Goal: Task Accomplishment & Management: Use online tool/utility

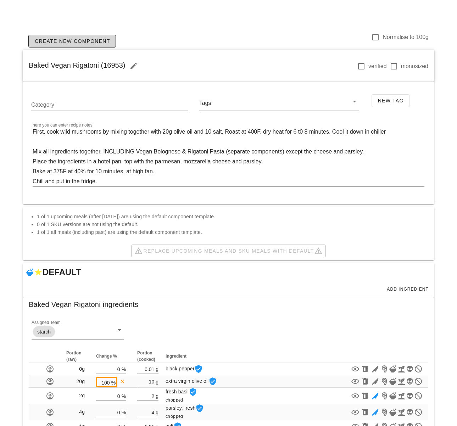
scroll to position [168, 0]
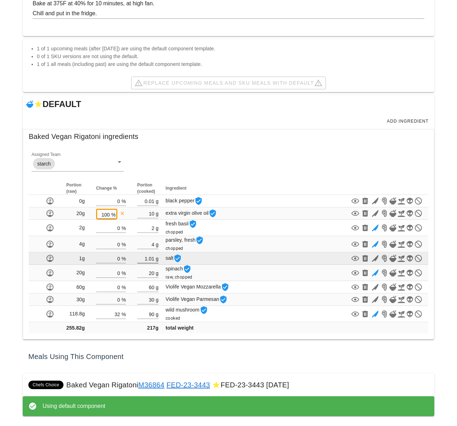
click at [149, 258] on input "1.01" at bounding box center [145, 258] width 17 height 9
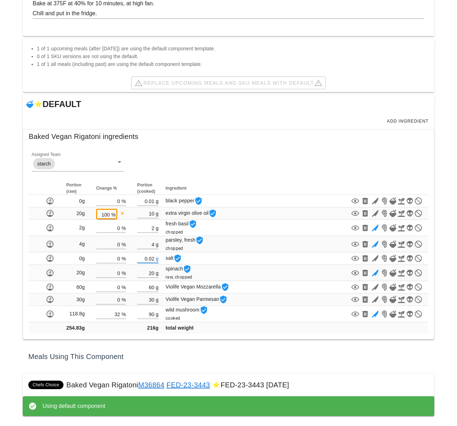
type input "0.02"
click at [8, 335] on div "Component Detail Admin Create New Component Normalise to 100g Baked Vegan Rigat…" at bounding box center [228, 129] width 457 height 594
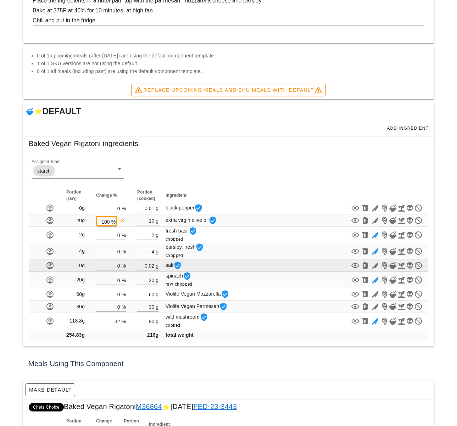
scroll to position [162, 0]
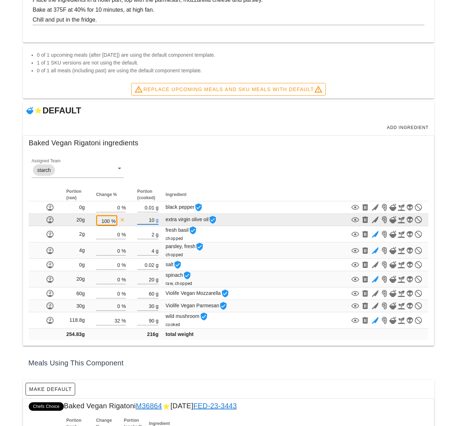
click at [151, 220] on input "10" at bounding box center [145, 219] width 17 height 9
click at [110, 220] on input "100" at bounding box center [104, 220] width 12 height 9
type input "110"
click at [151, 219] on div "Component Detail Admin Create New Component Normalise to 100g Baked Vegan Rigat…" at bounding box center [228, 208] width 457 height 741
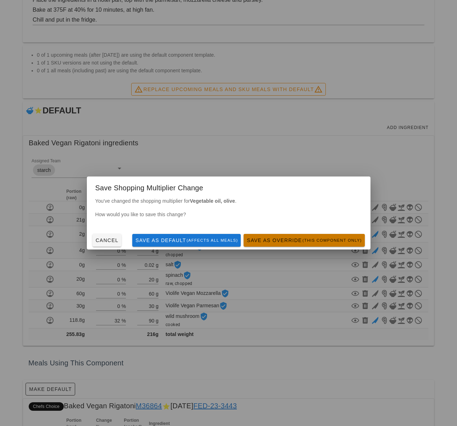
click at [281, 241] on span "Save as Override (this component only)" at bounding box center [303, 240] width 115 height 6
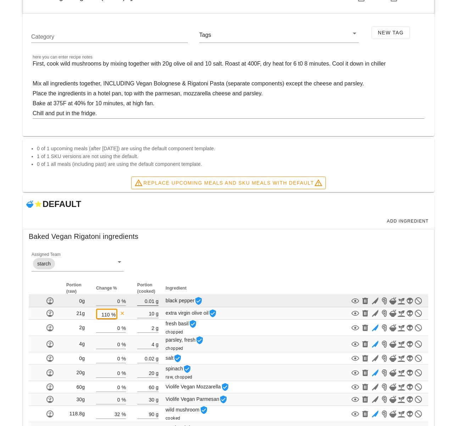
scroll to position [114, 0]
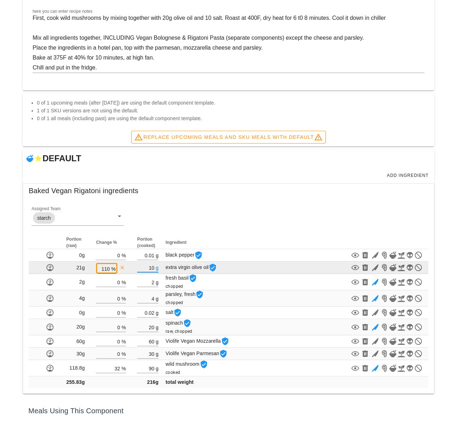
click at [153, 268] on input "10" at bounding box center [145, 267] width 17 height 9
type input "1"
type input "9"
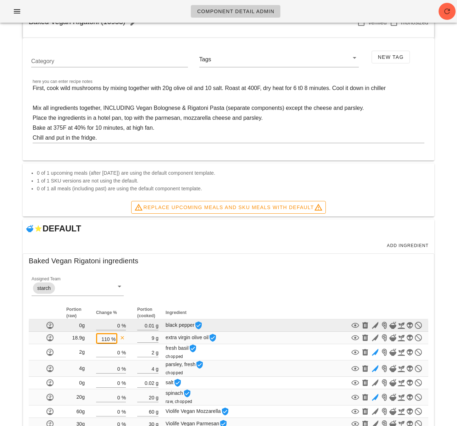
scroll to position [89, 0]
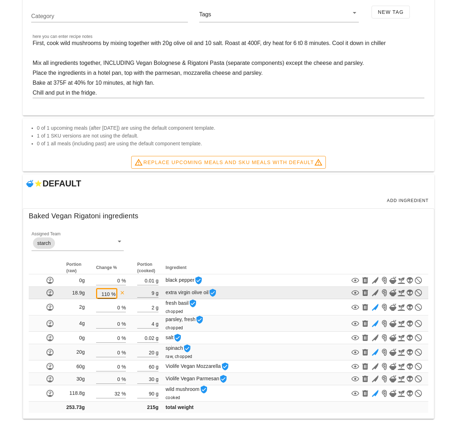
click at [111, 294] on div "%" at bounding box center [113, 293] width 6 height 9
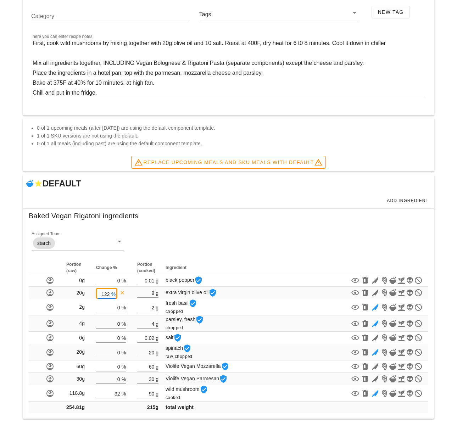
type input "122"
click at [203, 219] on div "Component Detail Admin Create New Component Normalise to 100g Baked Vegan Rigat…" at bounding box center [228, 281] width 457 height 741
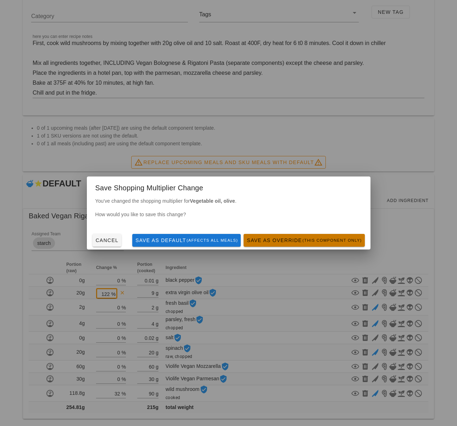
click at [289, 241] on span "Save as Override (this component only)" at bounding box center [303, 240] width 115 height 6
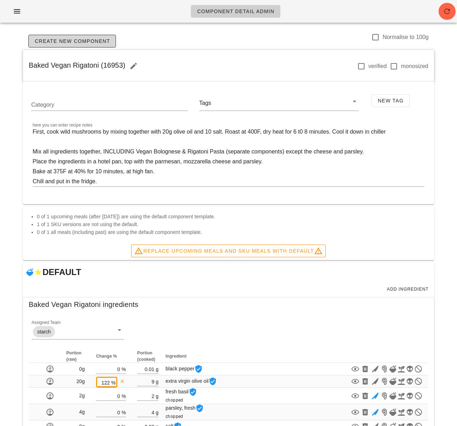
scroll to position [91, 0]
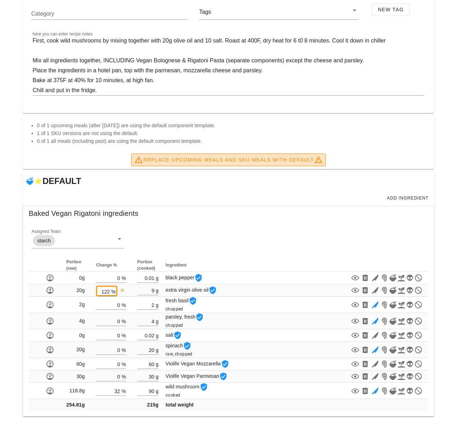
click at [268, 160] on span "Replace Upcoming Meals and SKU Meals with DEFAULT" at bounding box center [228, 160] width 188 height 9
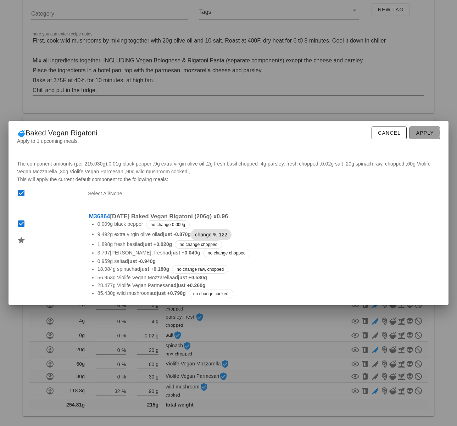
click at [430, 136] on span "Apply" at bounding box center [424, 133] width 18 height 6
